Goal: Task Accomplishment & Management: Manage account settings

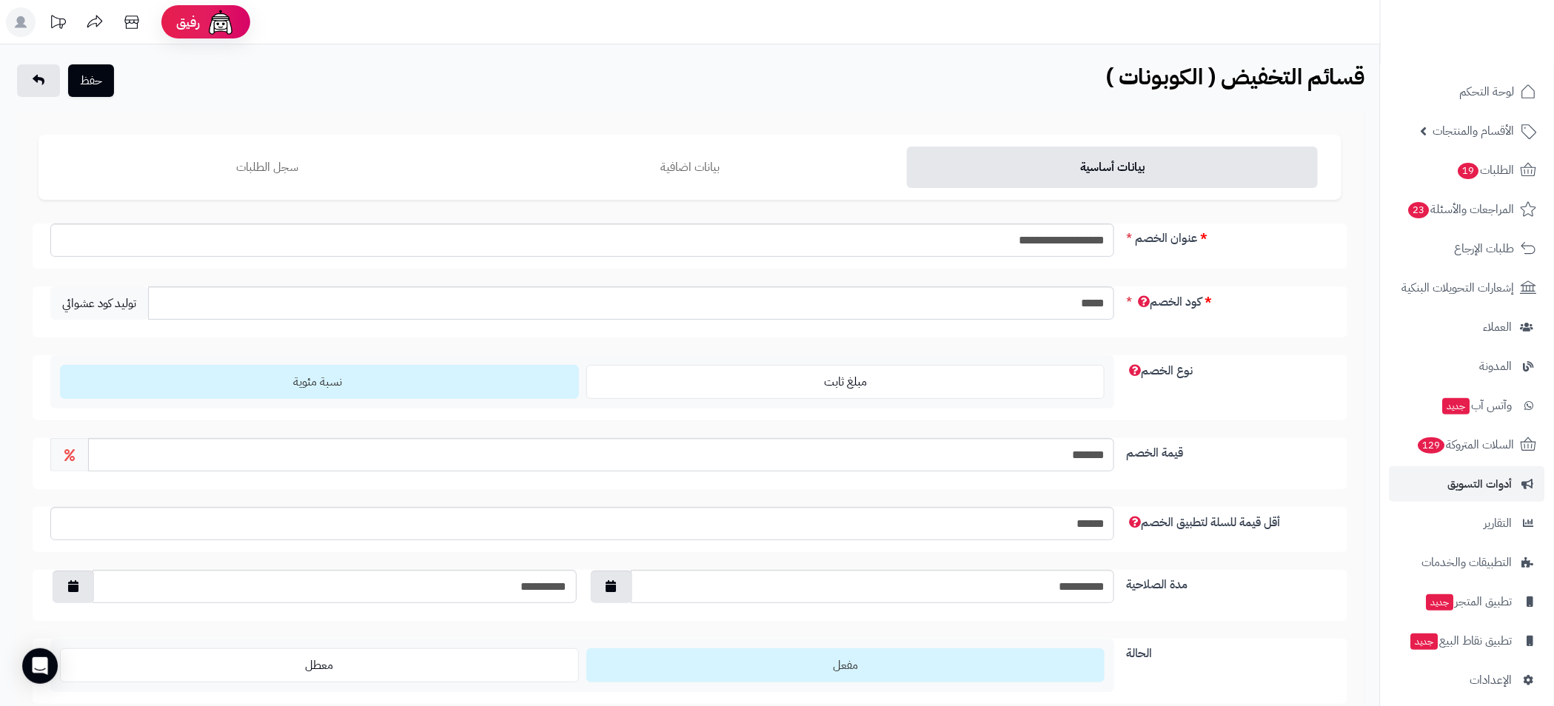
scroll to position [155, 0]
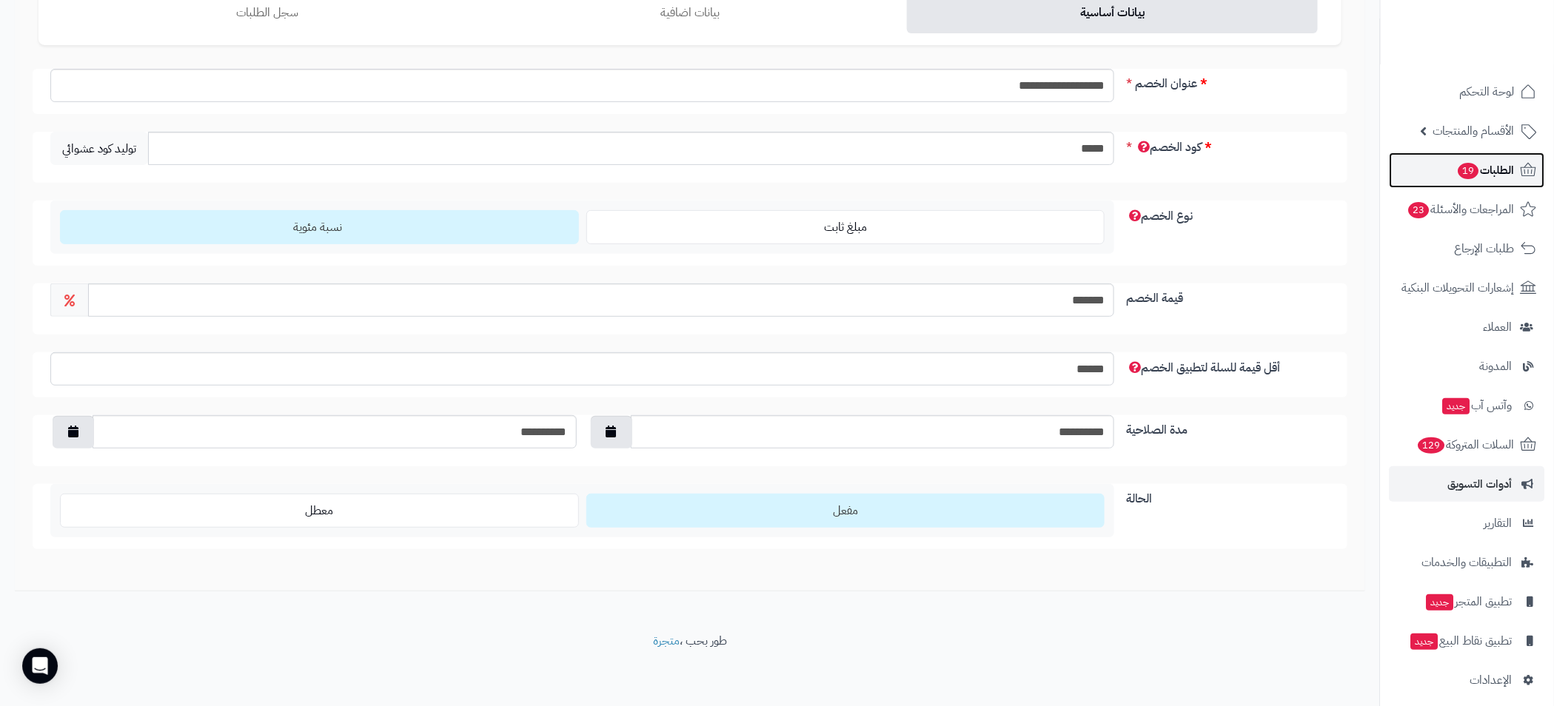
click at [1504, 161] on span "الطلبات 19" at bounding box center [1486, 170] width 58 height 21
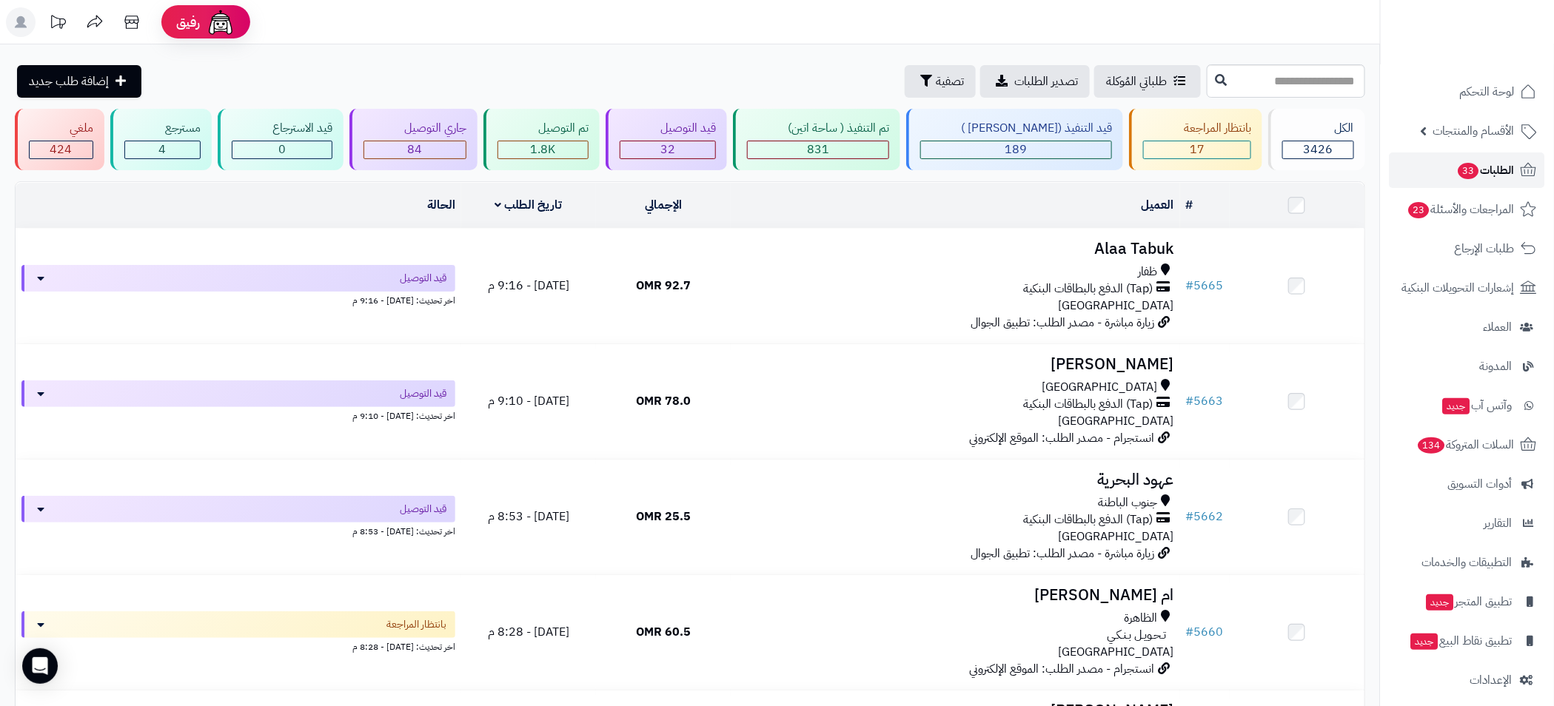
click at [1477, 165] on span "الطلبات 33" at bounding box center [1486, 170] width 58 height 21
click at [1484, 174] on span "الطلبات 33" at bounding box center [1486, 170] width 58 height 21
click at [1488, 172] on span "الطلبات 33" at bounding box center [1486, 170] width 58 height 21
